Goal: Task Accomplishment & Management: Use online tool/utility

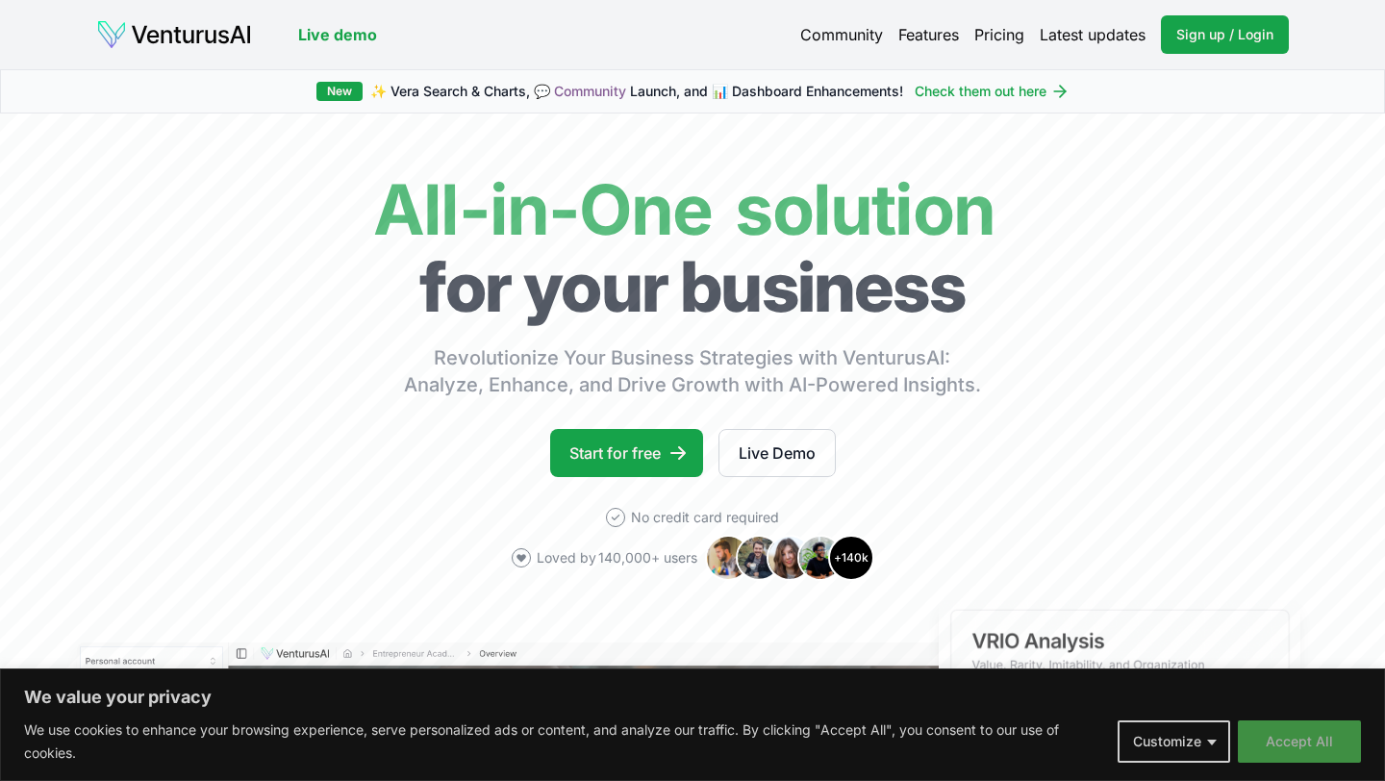
click at [1303, 742] on button "Accept All" at bounding box center [1299, 741] width 123 height 42
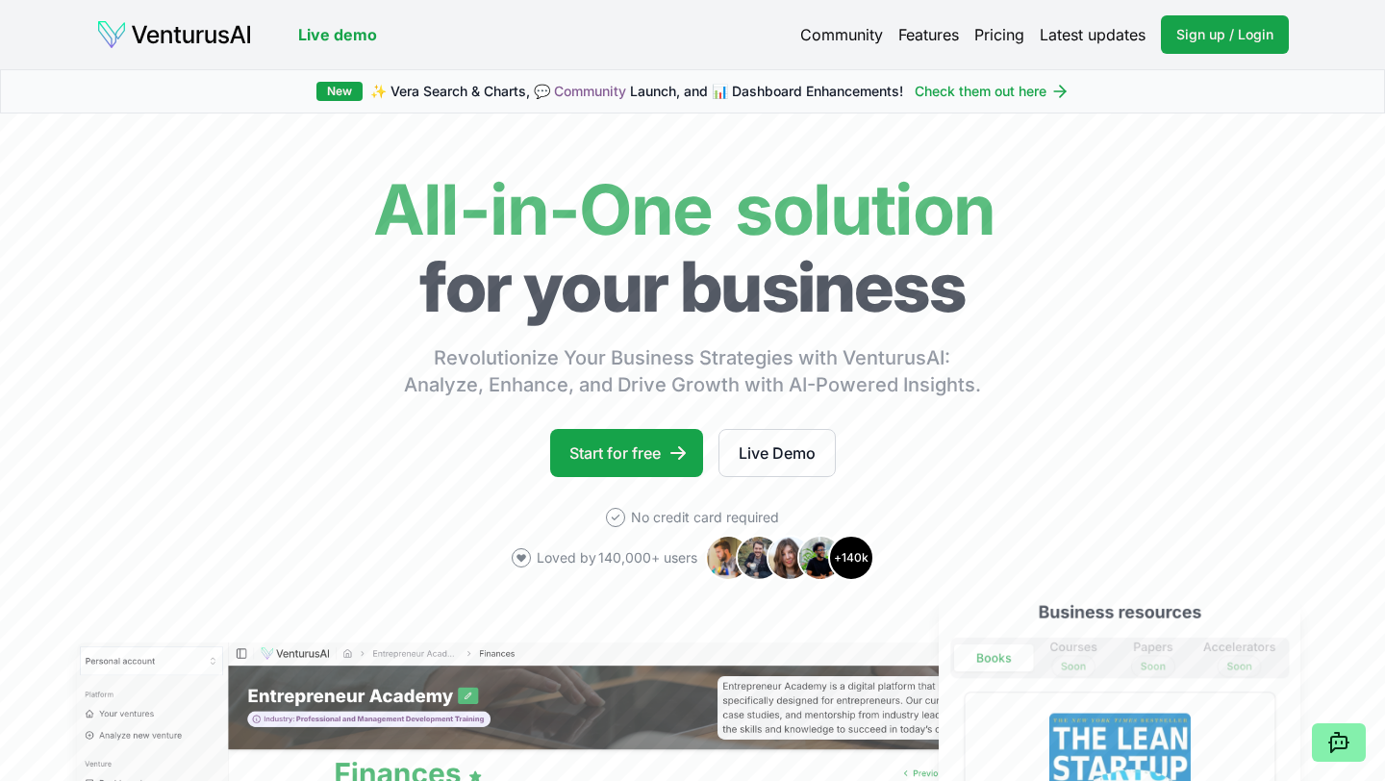
click at [1001, 38] on link "Pricing" at bounding box center [999, 34] width 50 height 23
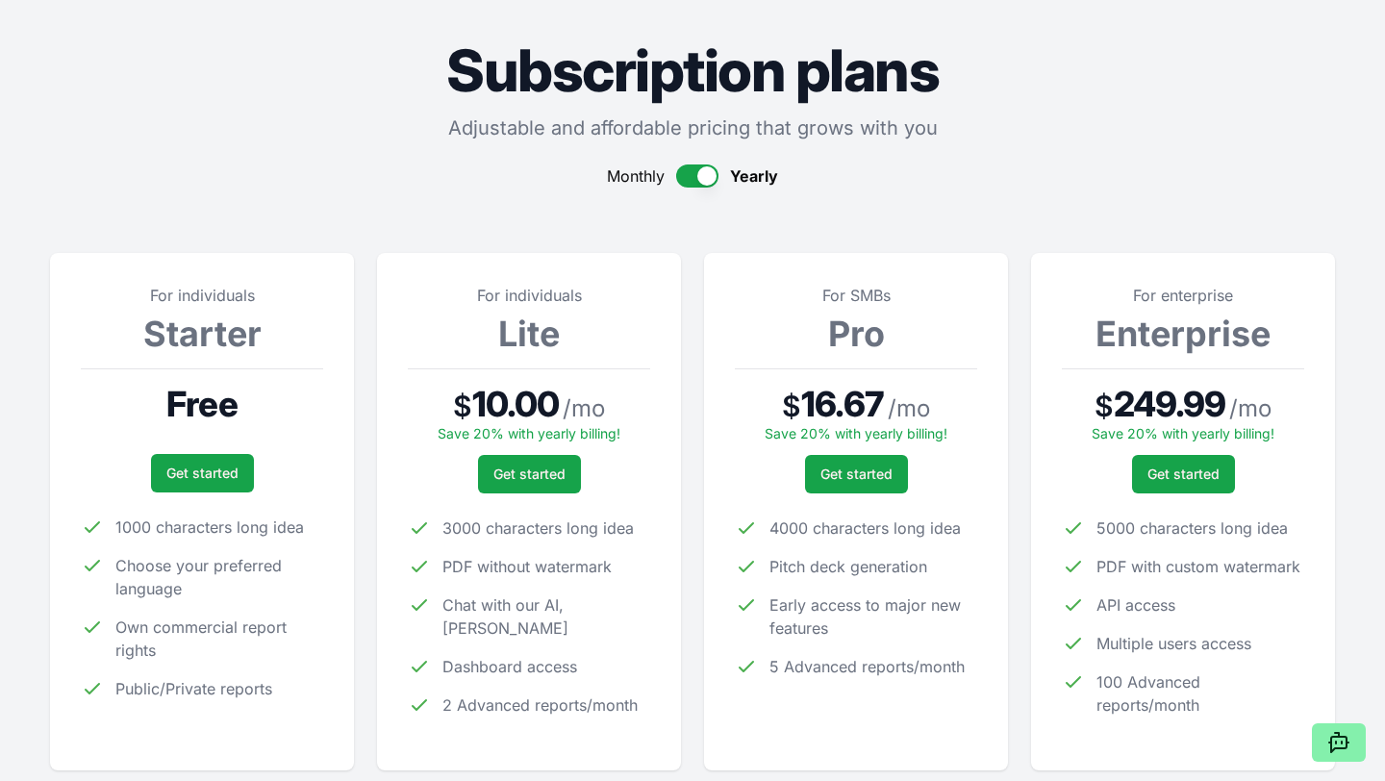
scroll to position [220, 0]
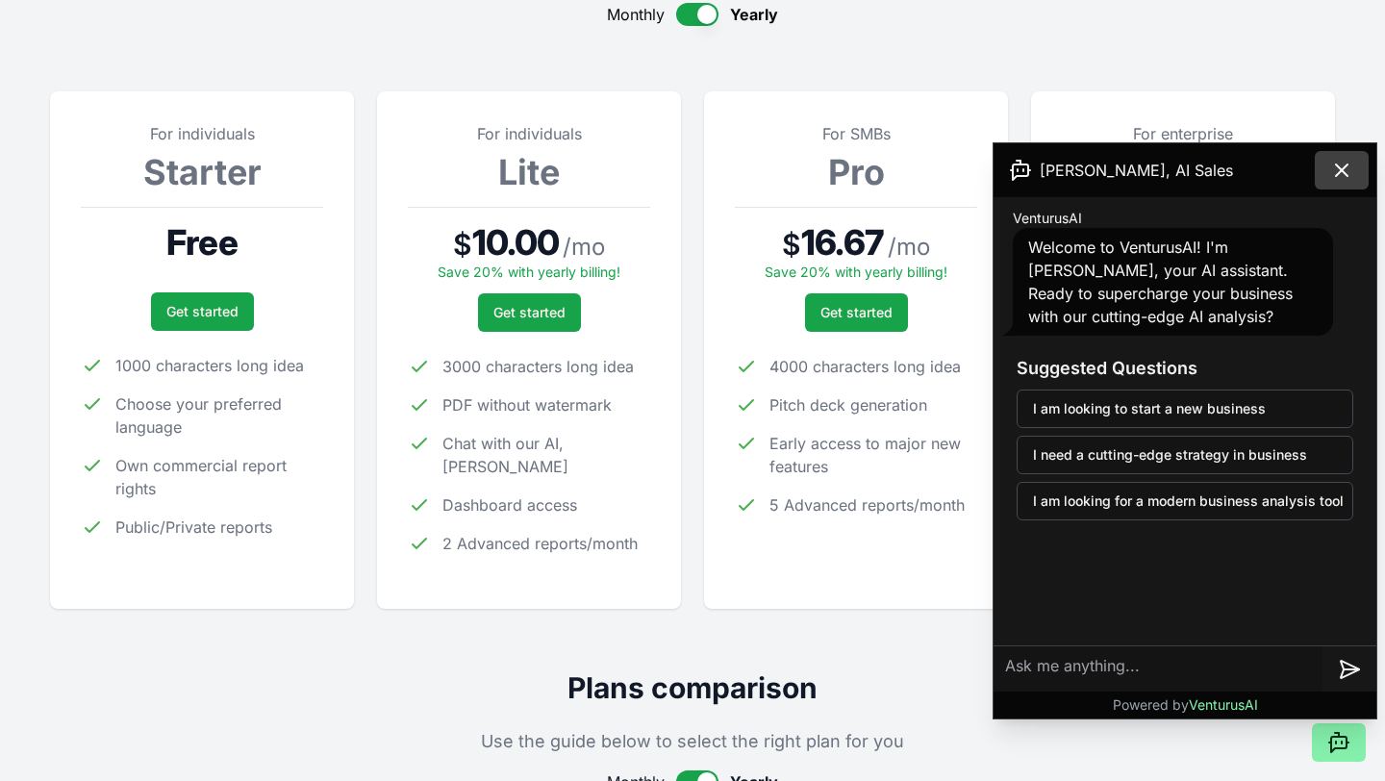
click at [1353, 175] on button at bounding box center [1342, 170] width 54 height 38
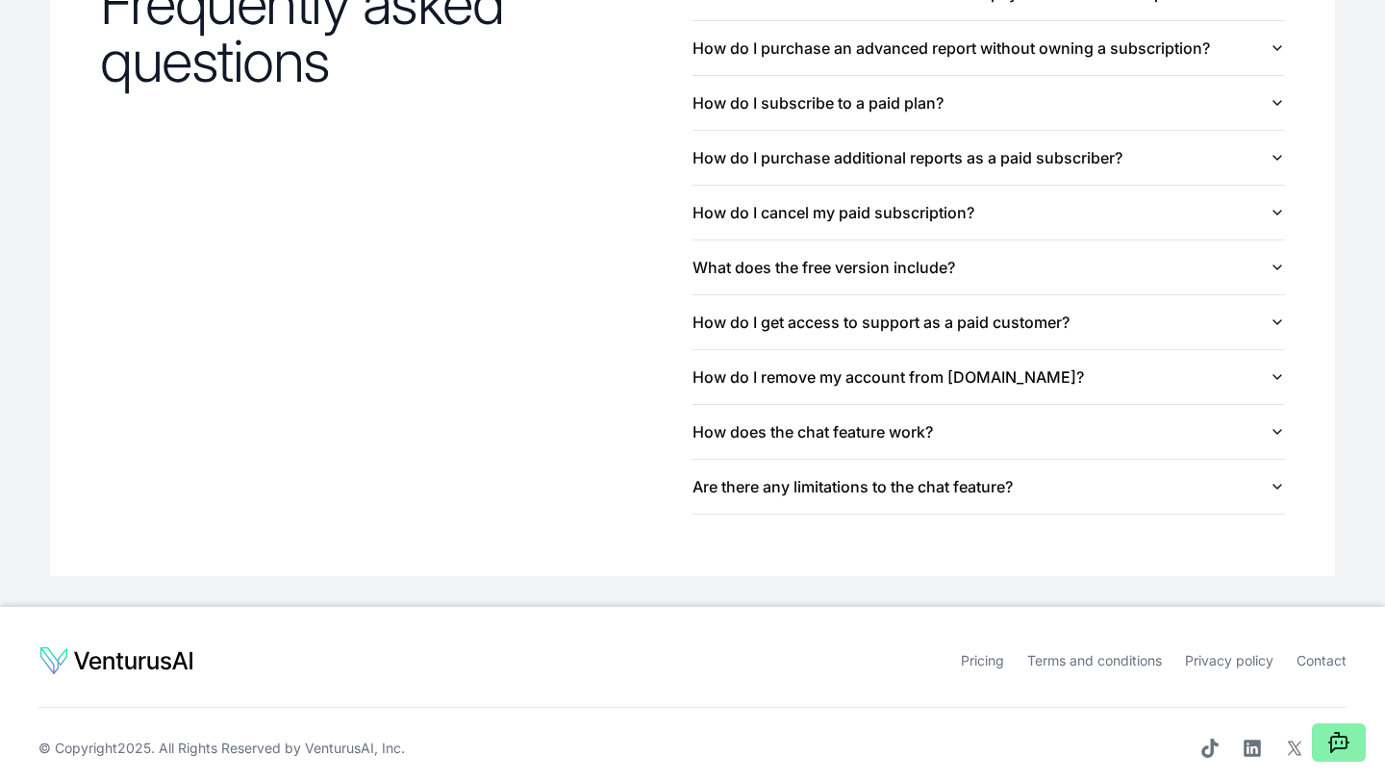
scroll to position [2195, 0]
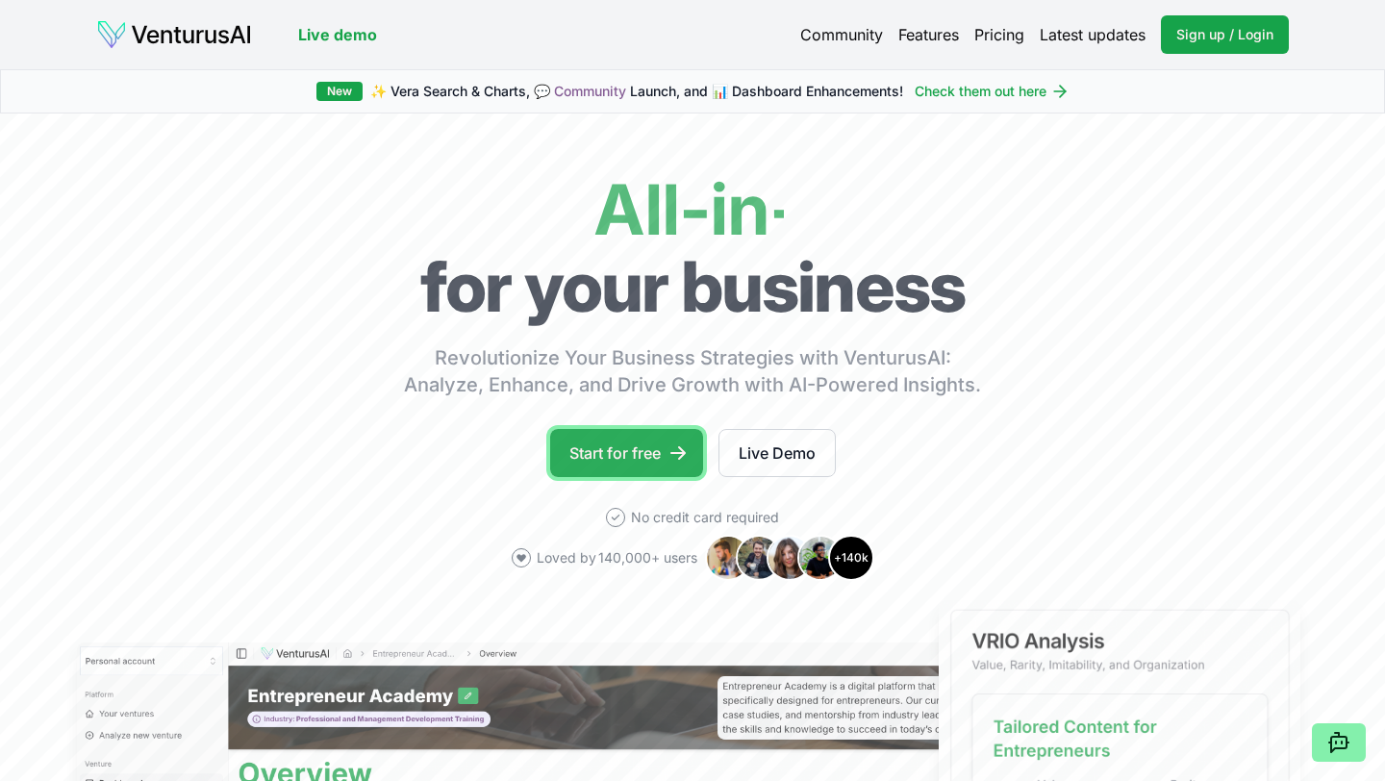
click at [594, 455] on link "Start for free" at bounding box center [626, 453] width 153 height 48
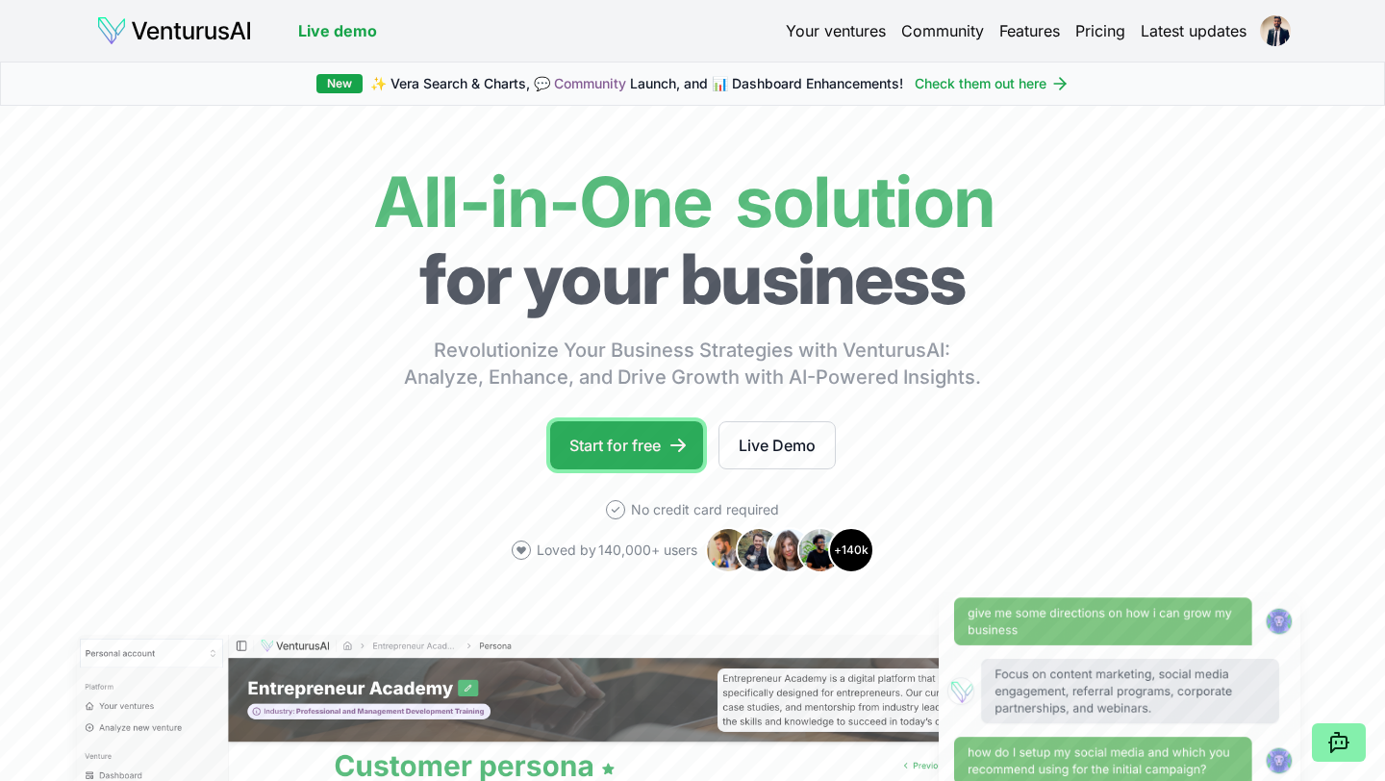
click at [629, 449] on link "Start for free" at bounding box center [626, 445] width 153 height 48
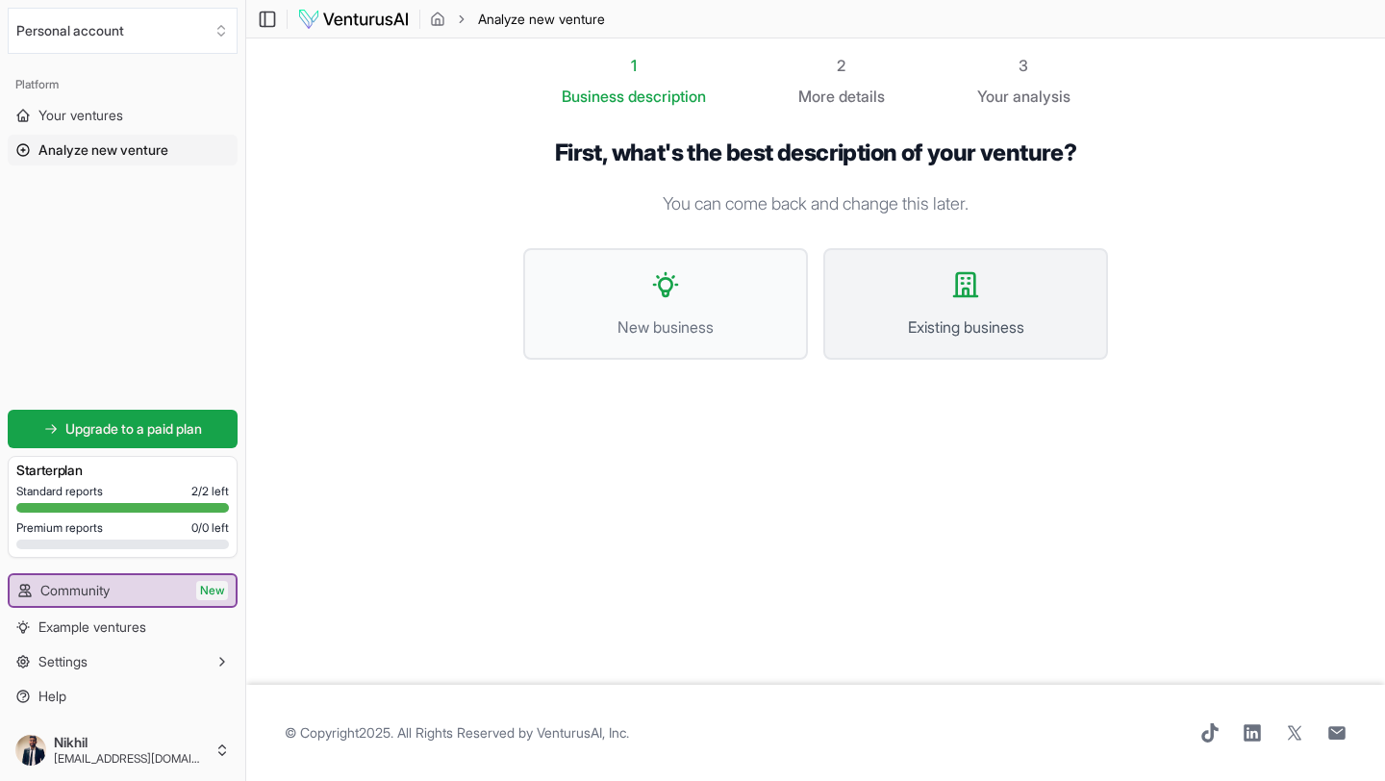
click at [952, 299] on icon at bounding box center [965, 284] width 31 height 31
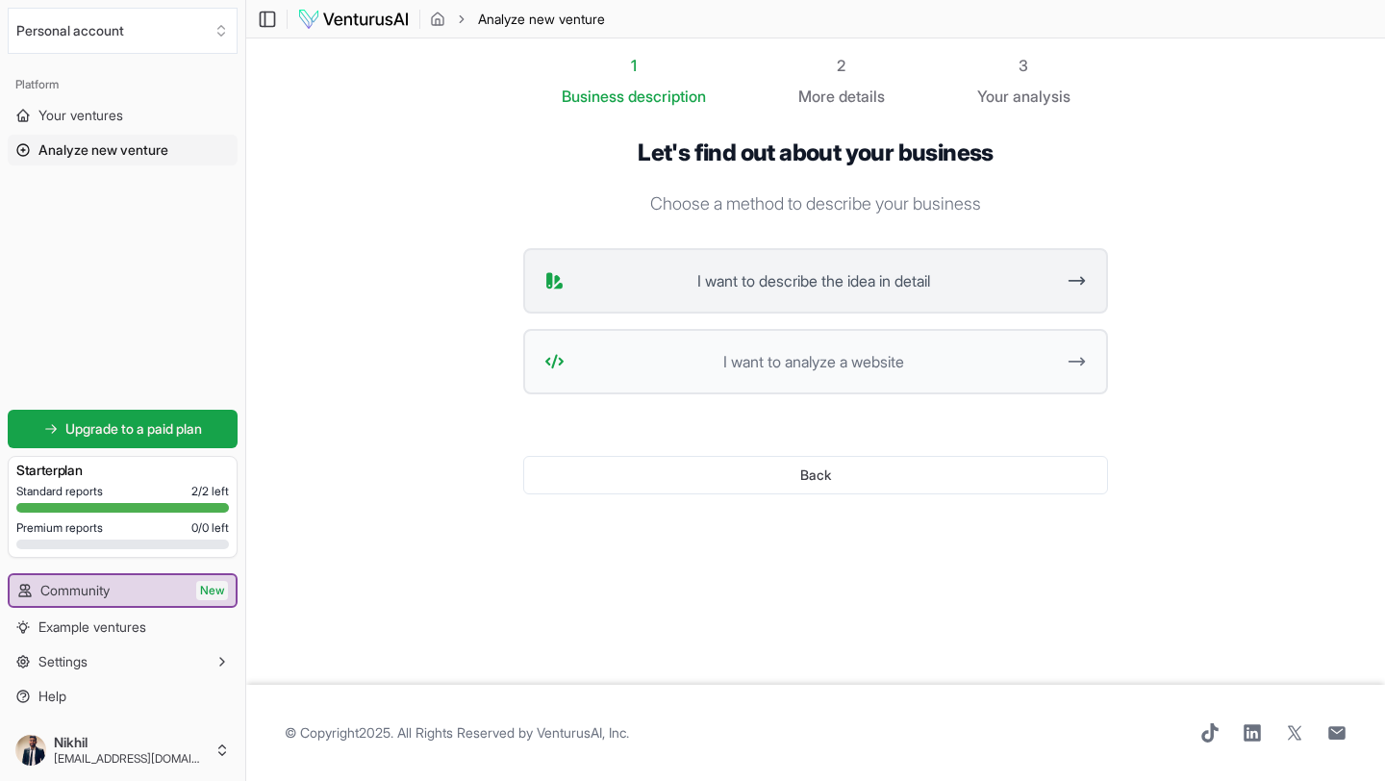
click at [851, 282] on span "I want to describe the idea in detail" at bounding box center [813, 280] width 482 height 23
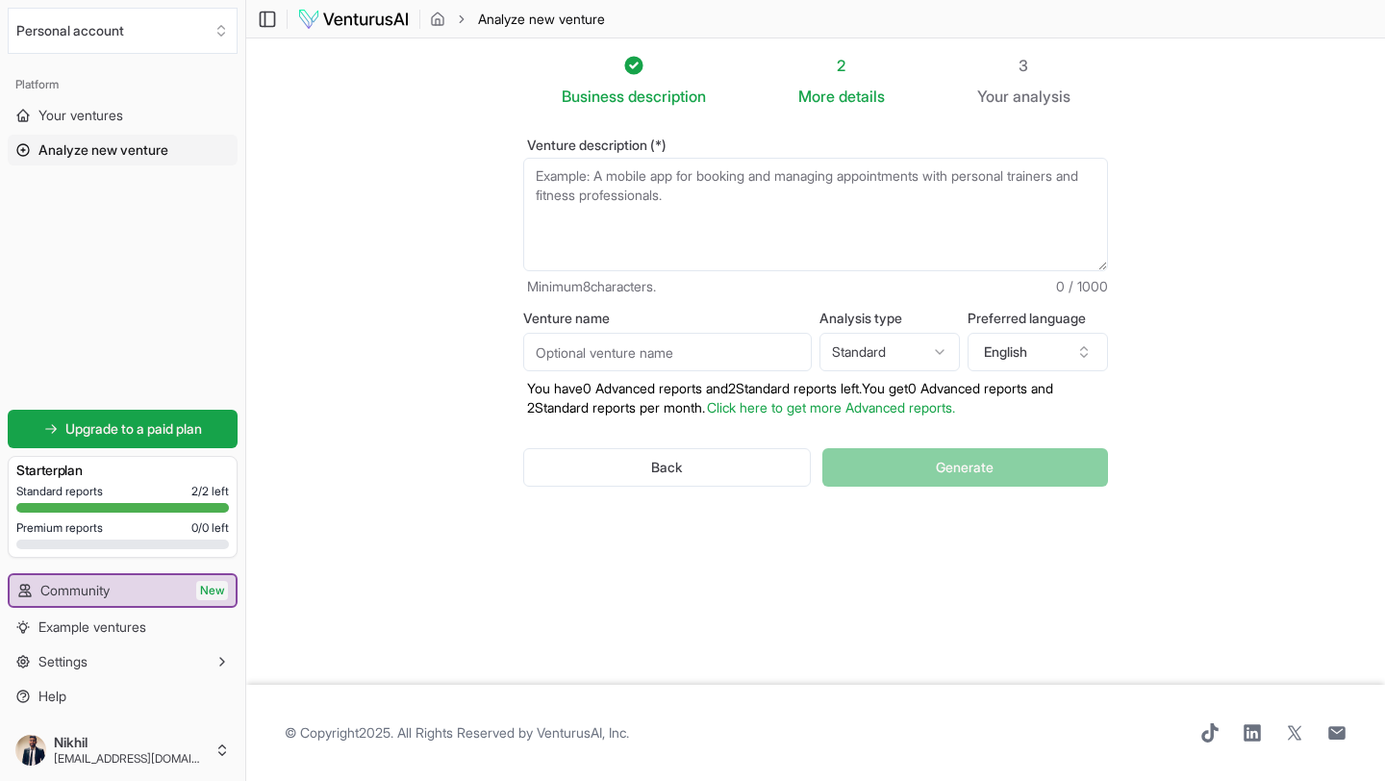
click at [687, 197] on textarea "Venture description (*)" at bounding box center [815, 214] width 585 height 113
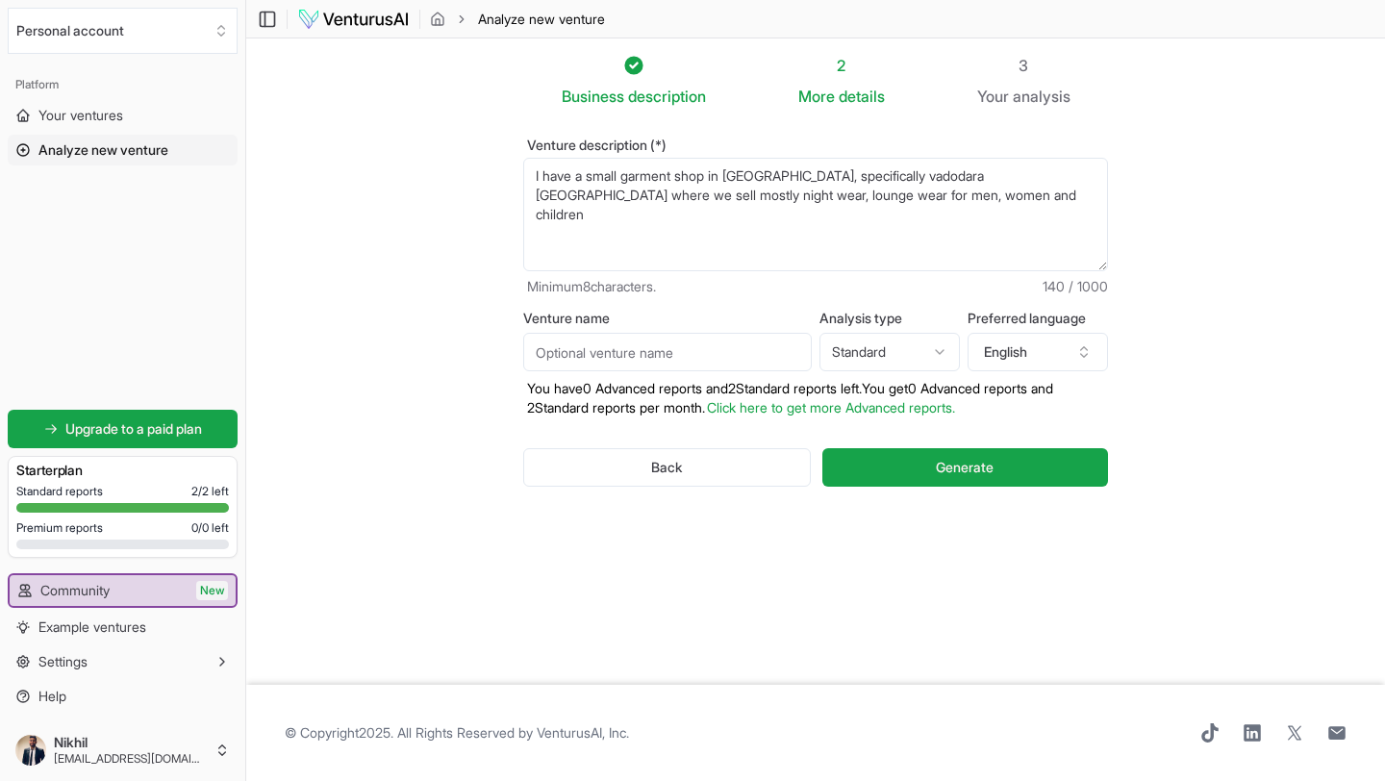
type textarea "I have a small garment shop in India, specifically vadodara gujarat where we se…"
click at [476, 257] on section "Business description 2 More details 3 Your analysis Venture description (*) I h…" at bounding box center [815, 361] width 1139 height 646
click at [559, 350] on input "Venture name" at bounding box center [667, 352] width 289 height 38
type input "N.N emporium"
click at [919, 358] on html "We value your privacy We use cookies to enhance your browsing experience, serve…" at bounding box center [692, 390] width 1385 height 781
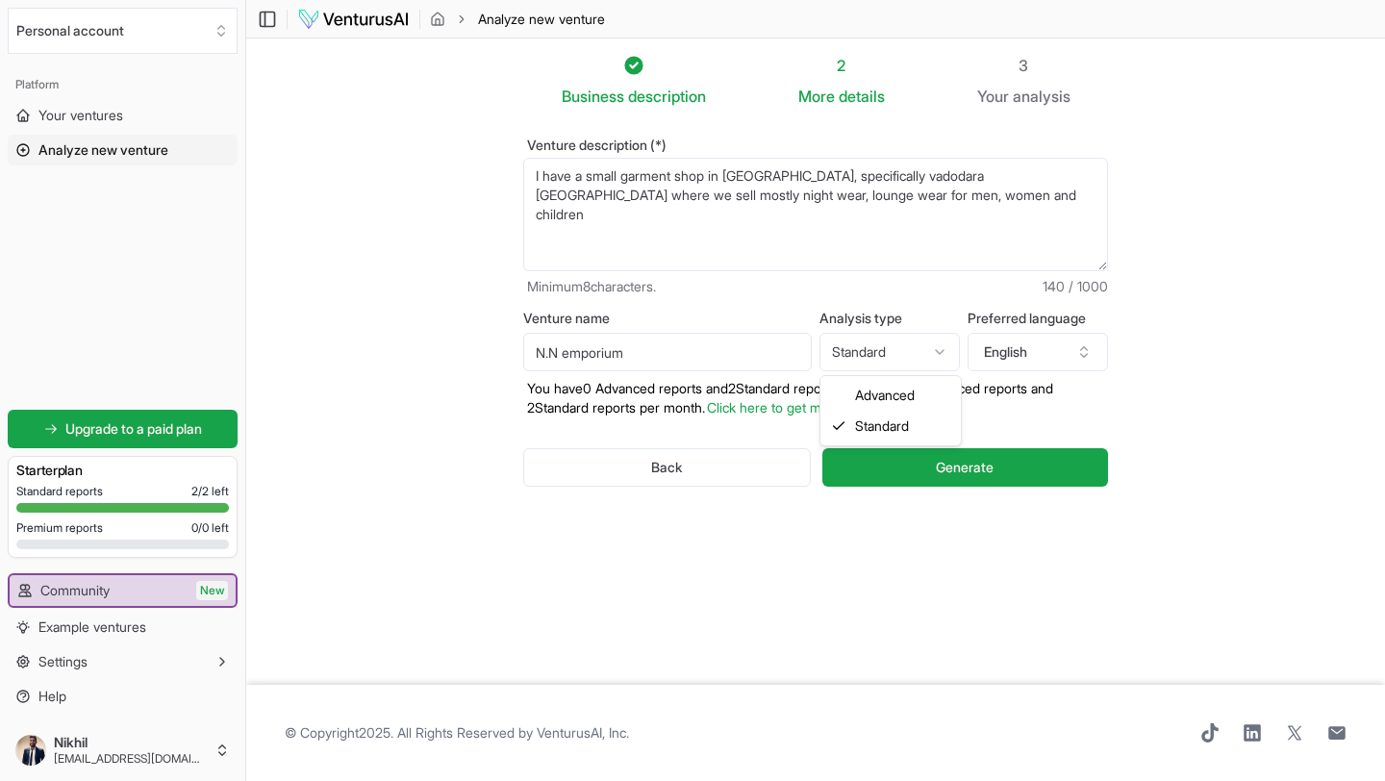
select select "advanced"
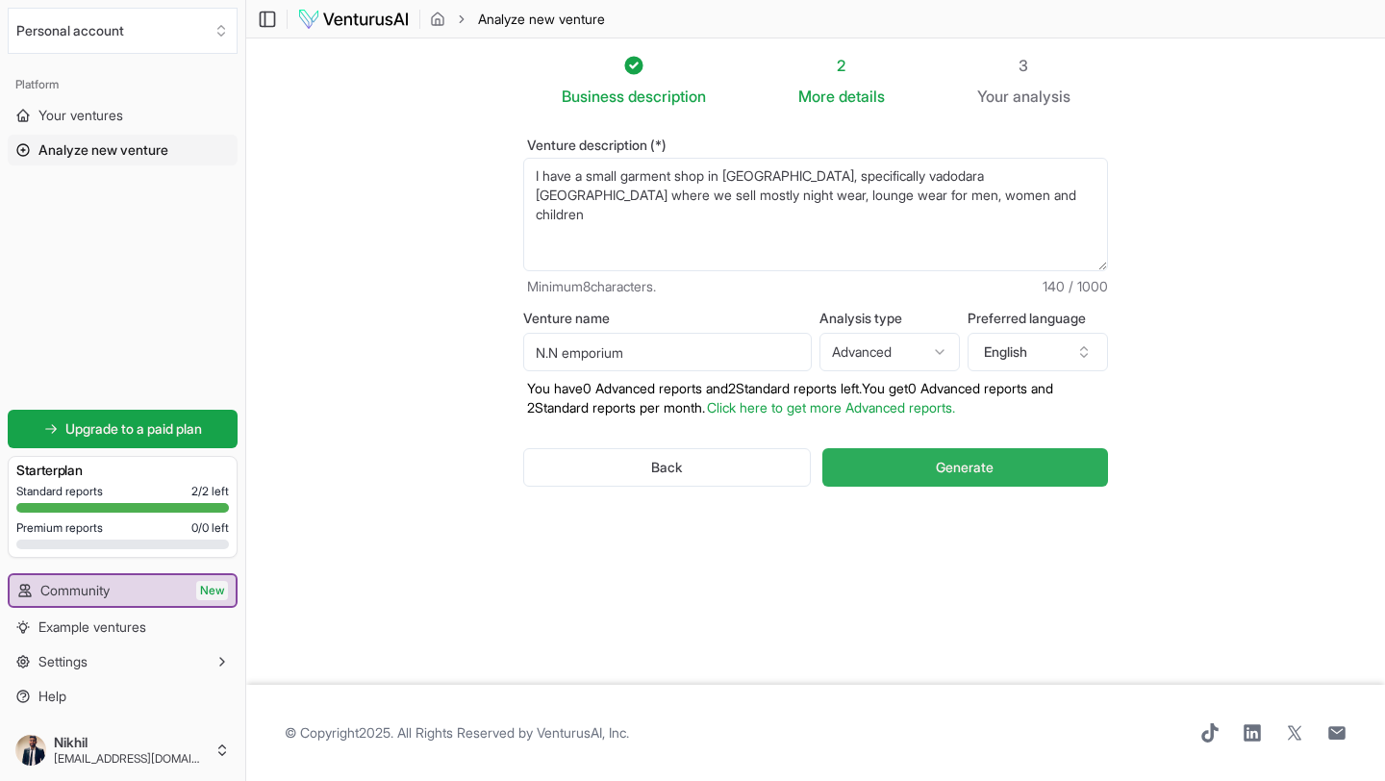
click at [993, 472] on span "Generate" at bounding box center [965, 467] width 58 height 19
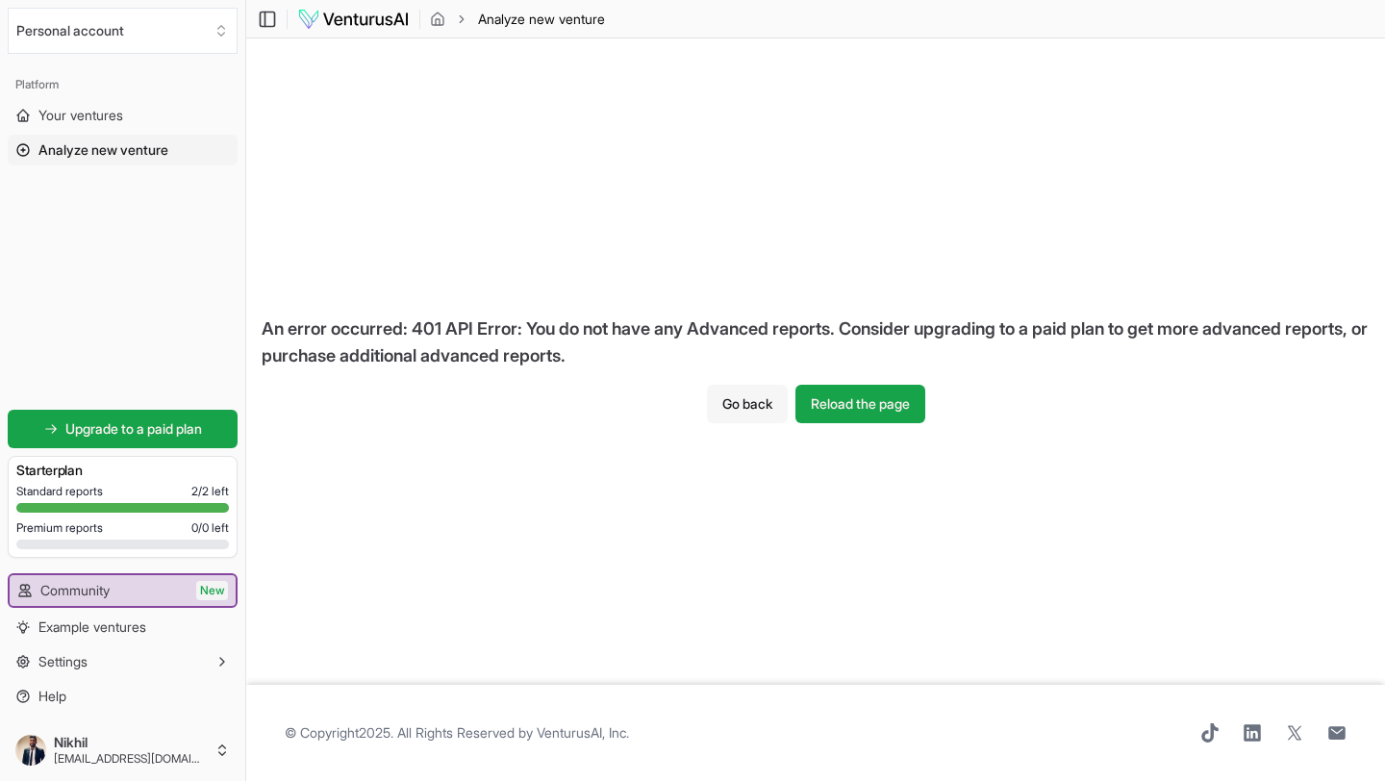
click at [759, 401] on button "Go back" at bounding box center [747, 404] width 81 height 38
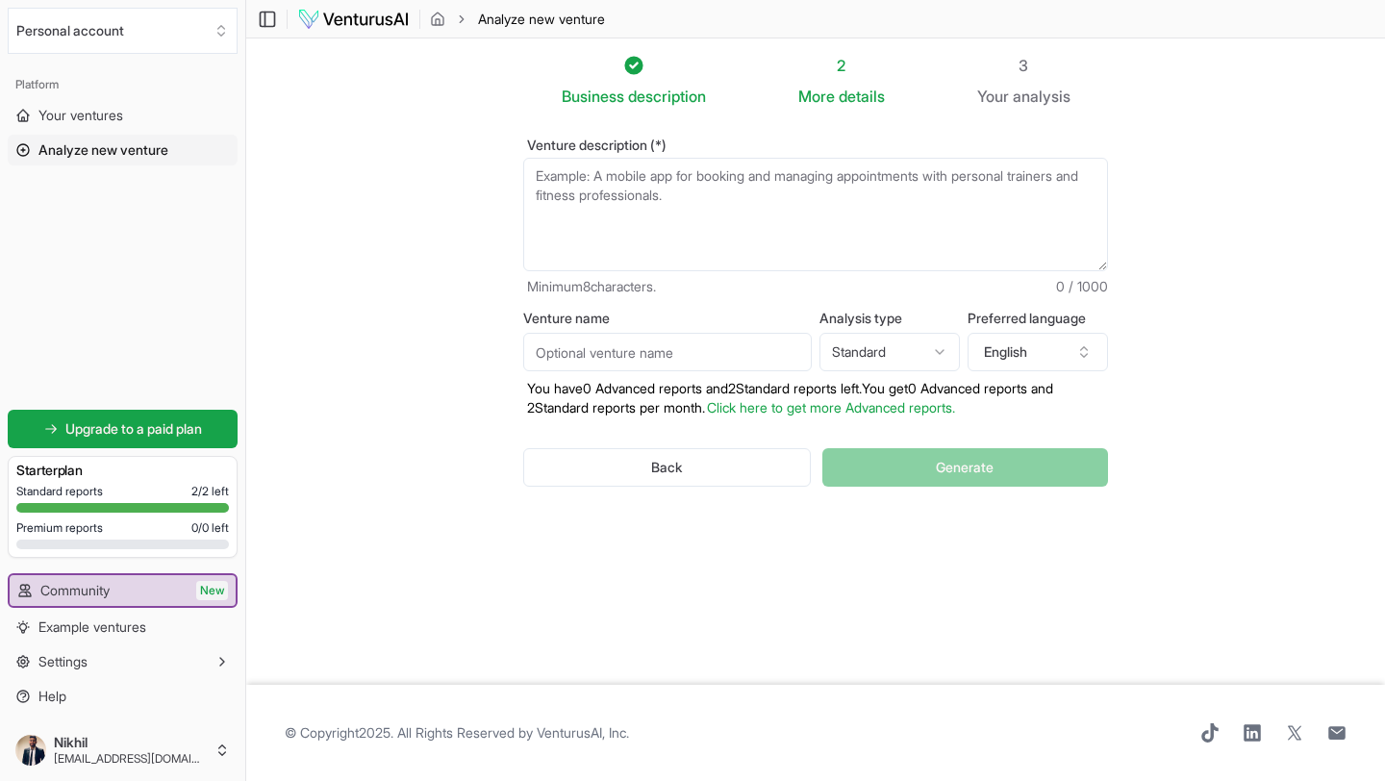
click at [676, 211] on textarea "Venture description (*)" at bounding box center [815, 214] width 585 height 113
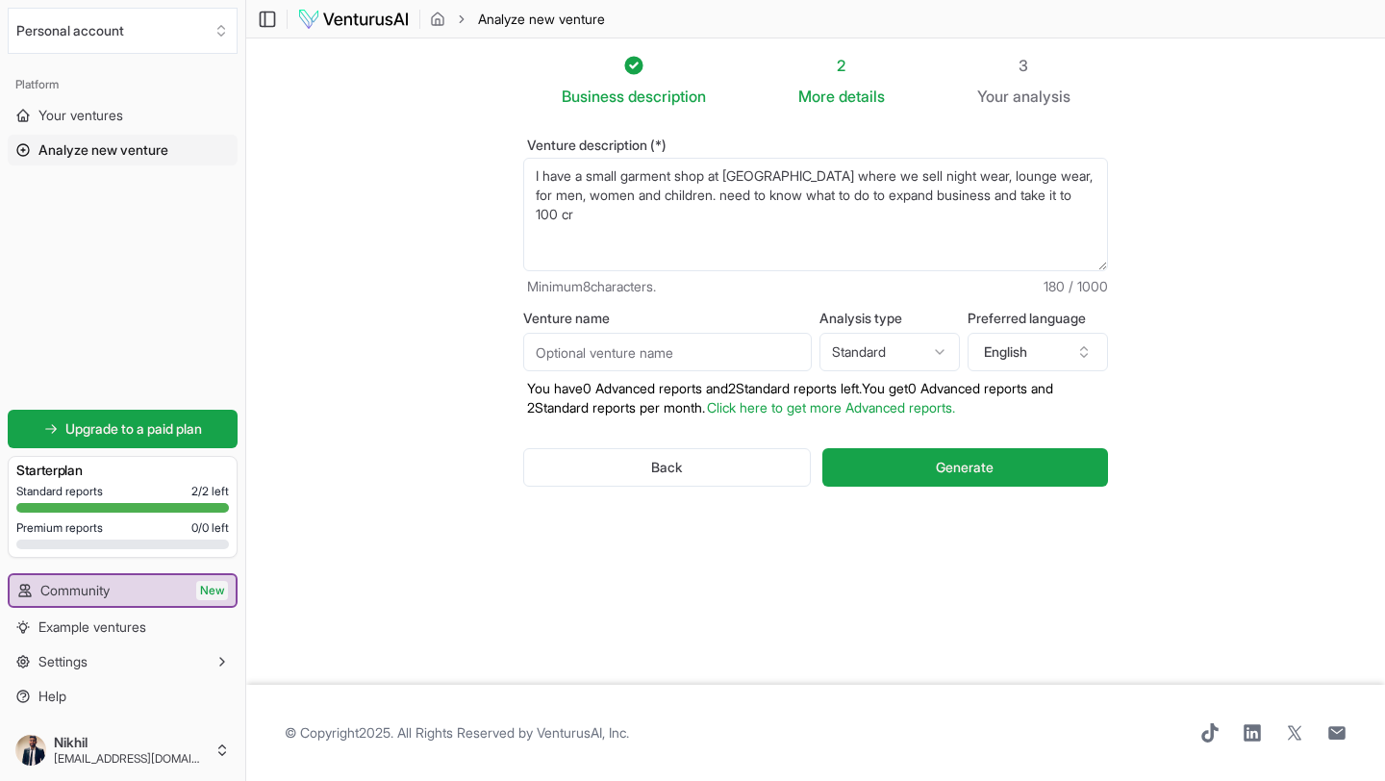
type textarea "I have a small garment shop at vadodara gujarat where we sell night wear, loung…"
click at [634, 363] on input "Venture name" at bounding box center [667, 352] width 289 height 38
type input "N.N emporium"
click at [923, 476] on button "Generate" at bounding box center [965, 467] width 286 height 38
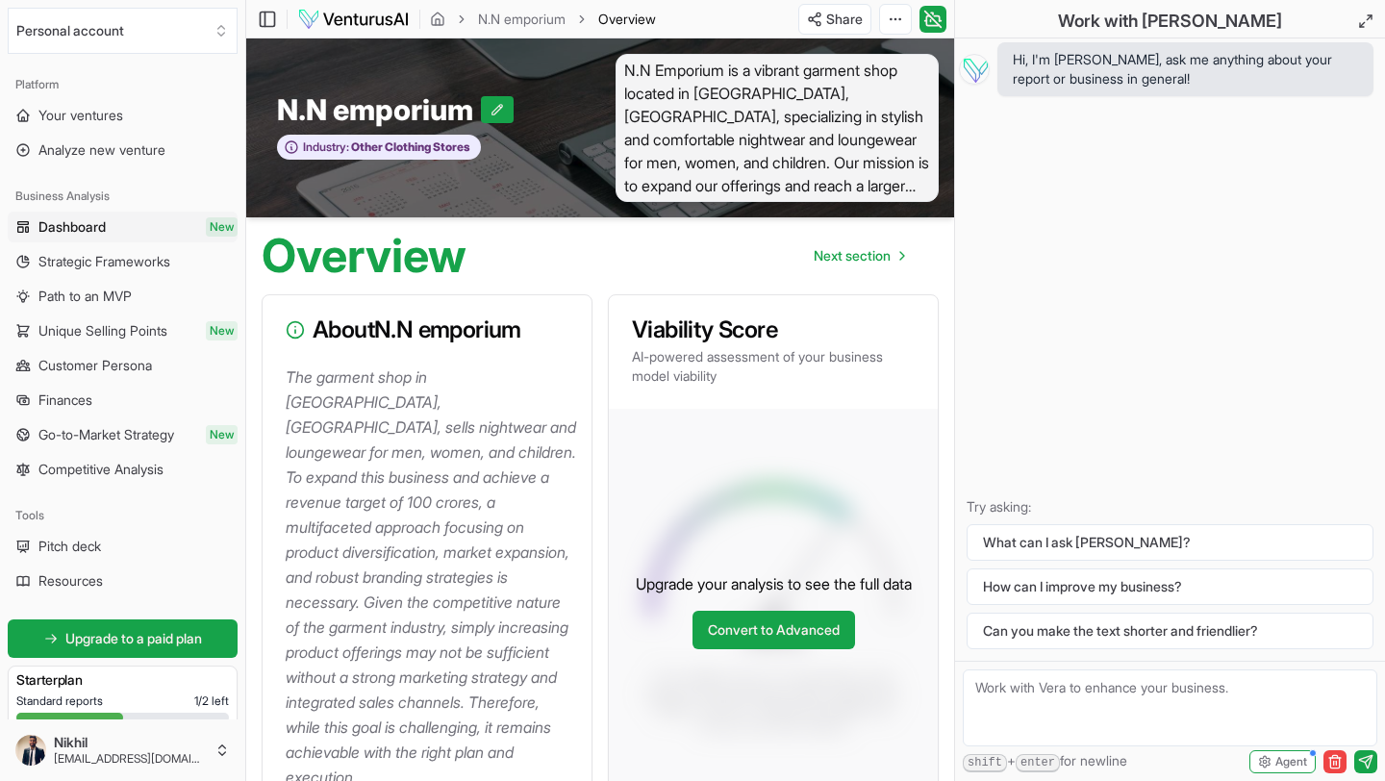
scroll to position [302, 0]
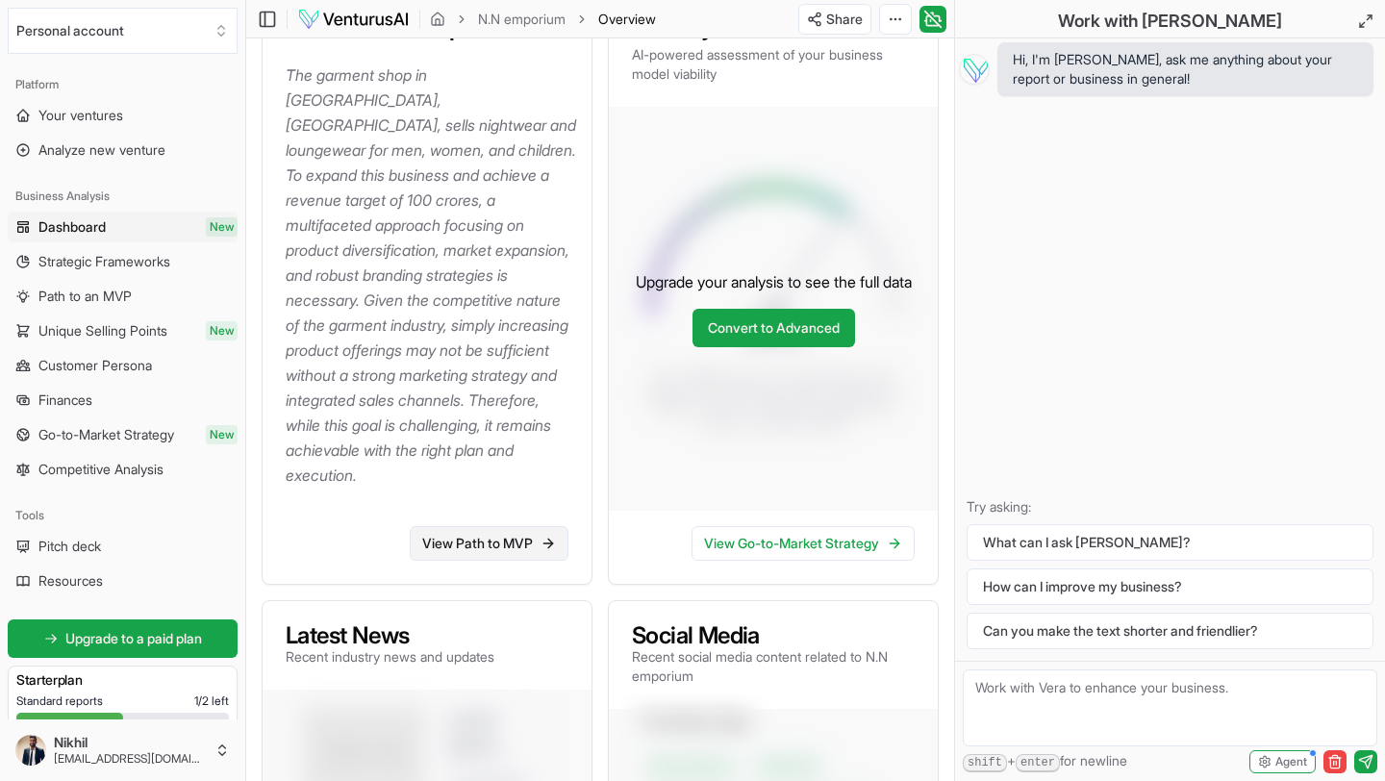
click at [483, 537] on link "View Path to MVP" at bounding box center [489, 543] width 159 height 35
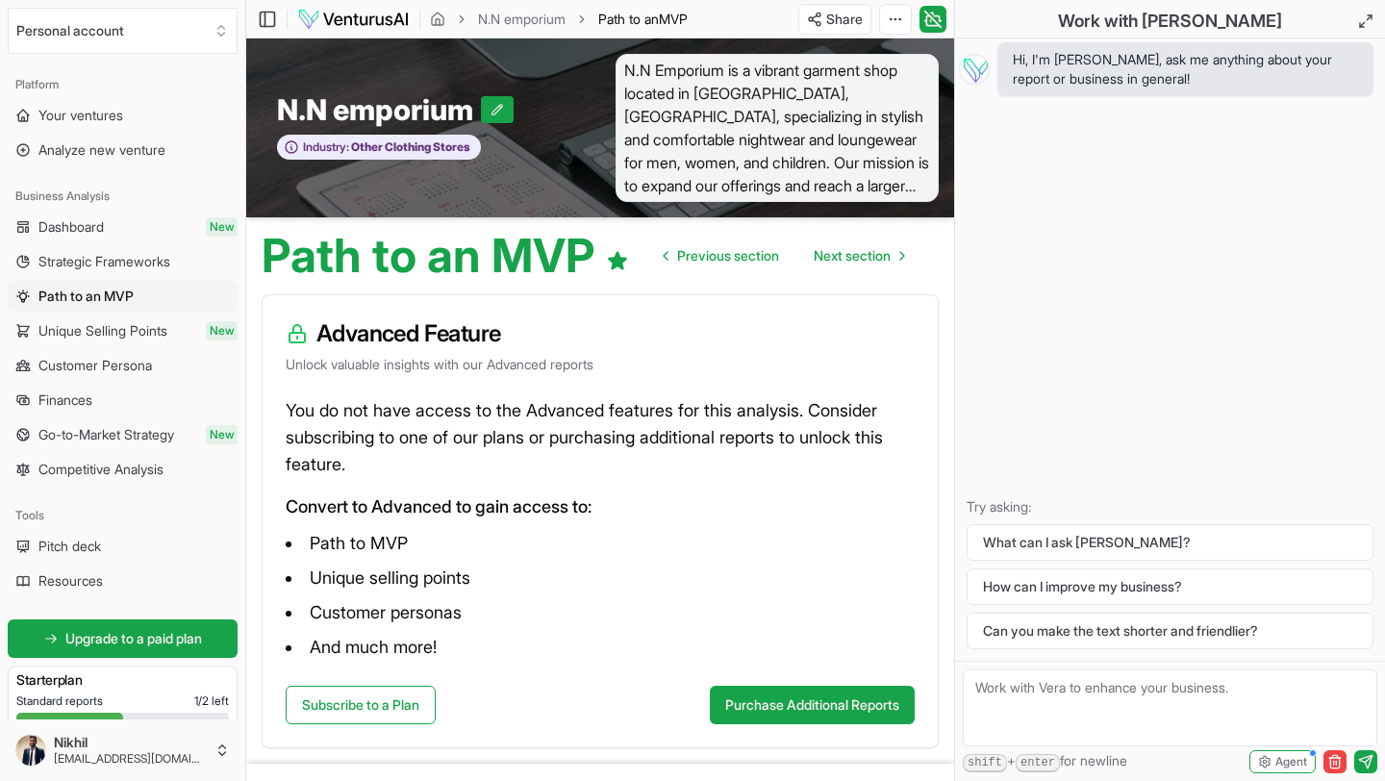
scroll to position [79, 0]
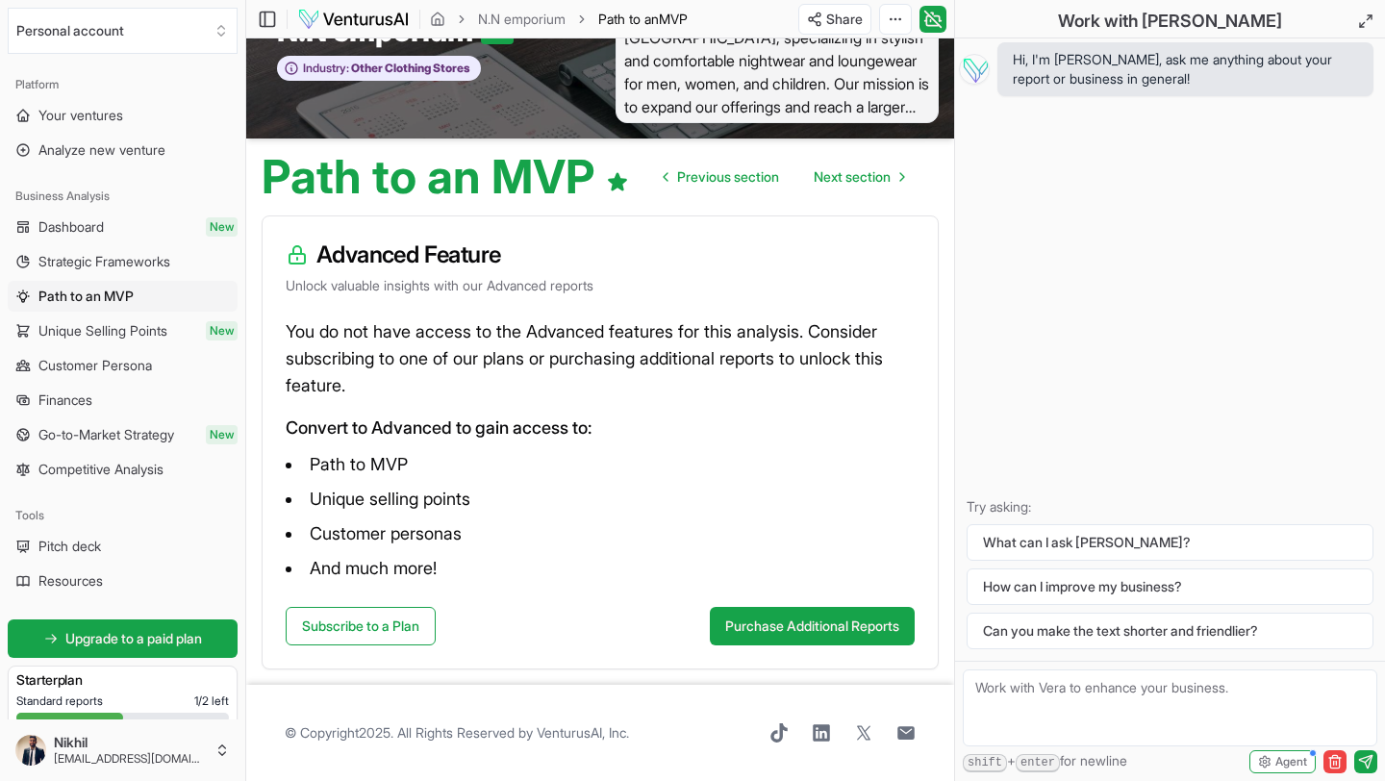
scroll to position [302, 0]
